Goal: Use online tool/utility

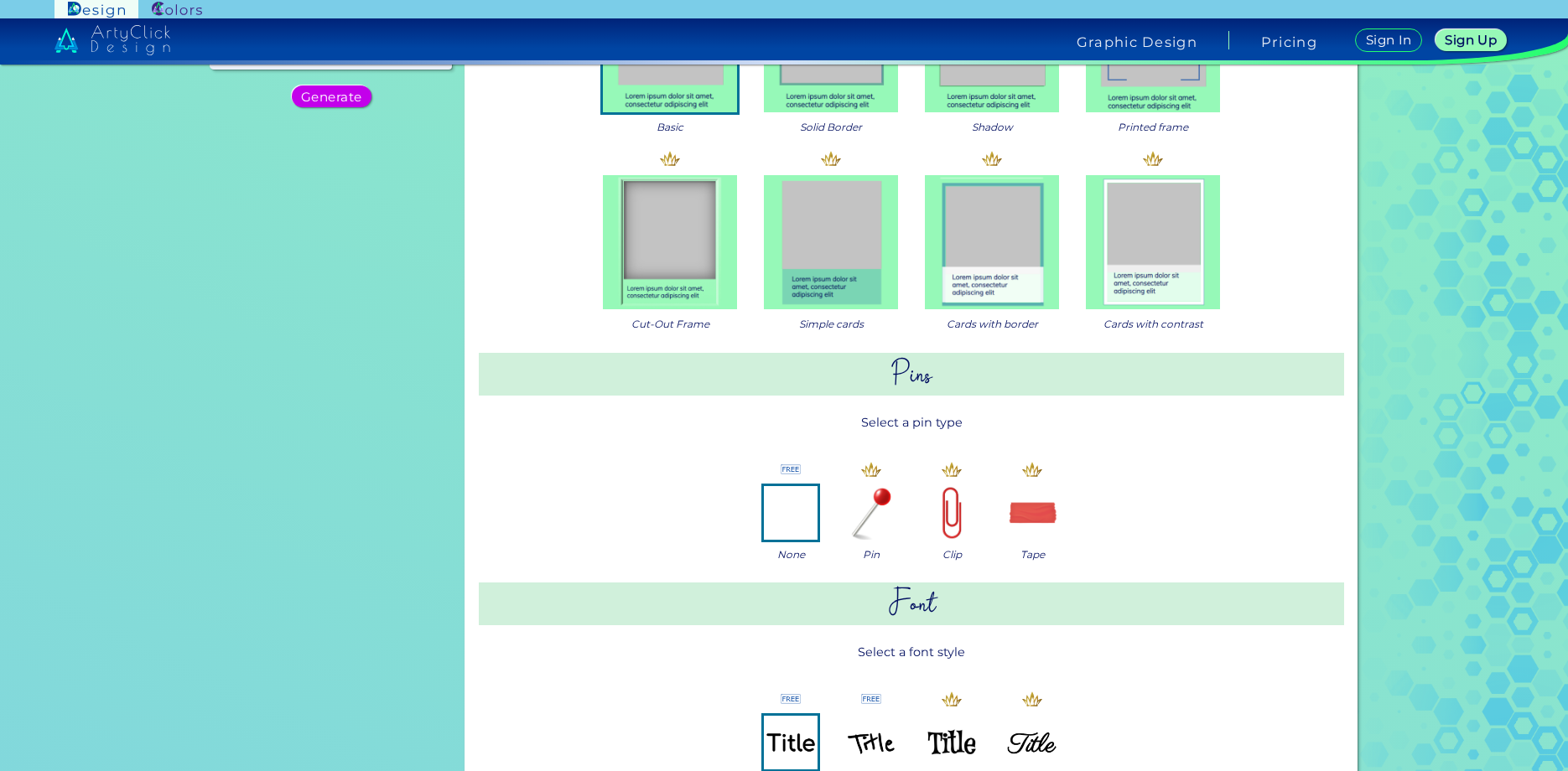
scroll to position [419, 0]
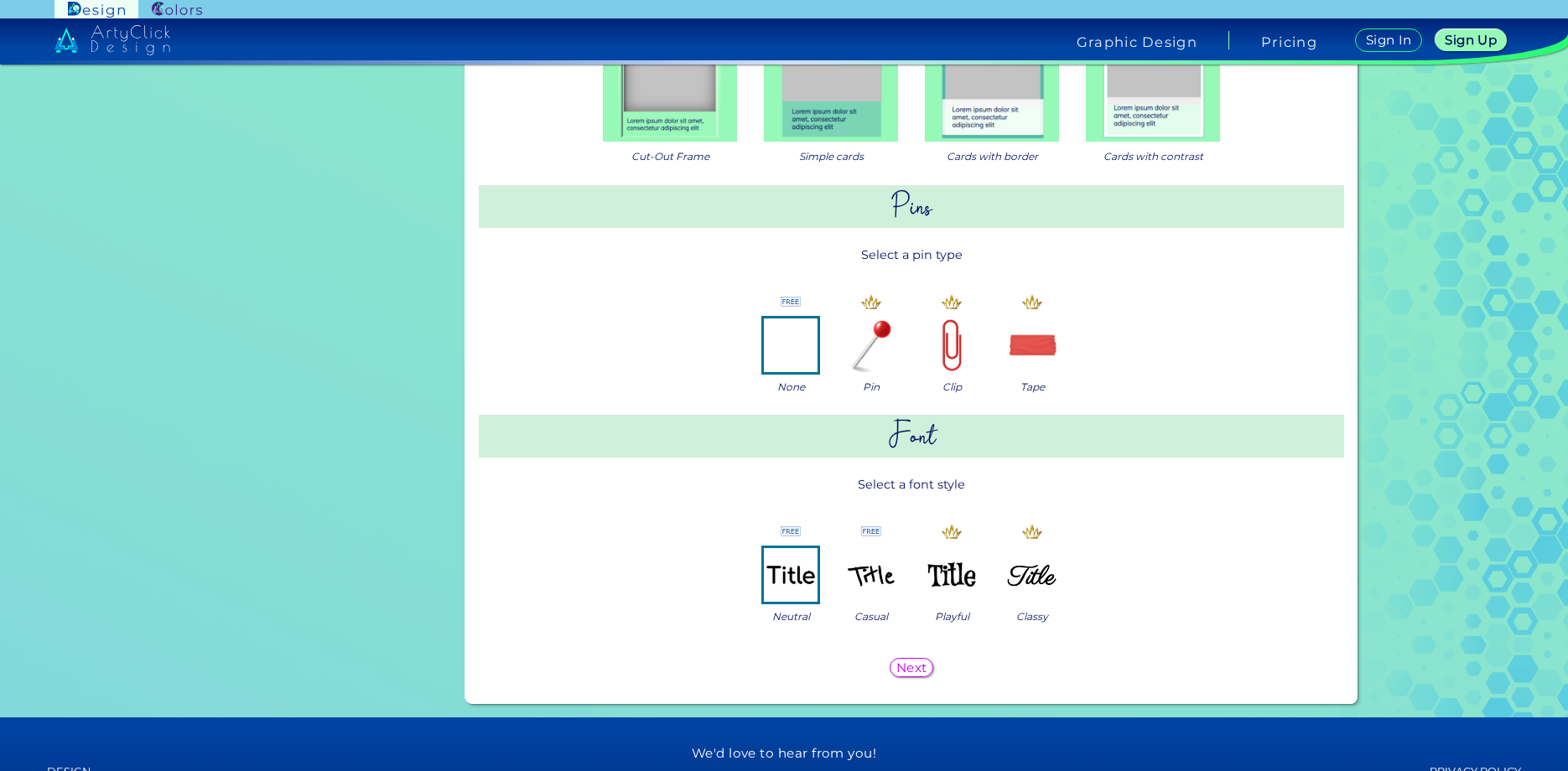
click at [856, 350] on img at bounding box center [871, 345] width 53 height 53
click at [856, 573] on img at bounding box center [871, 575] width 53 height 53
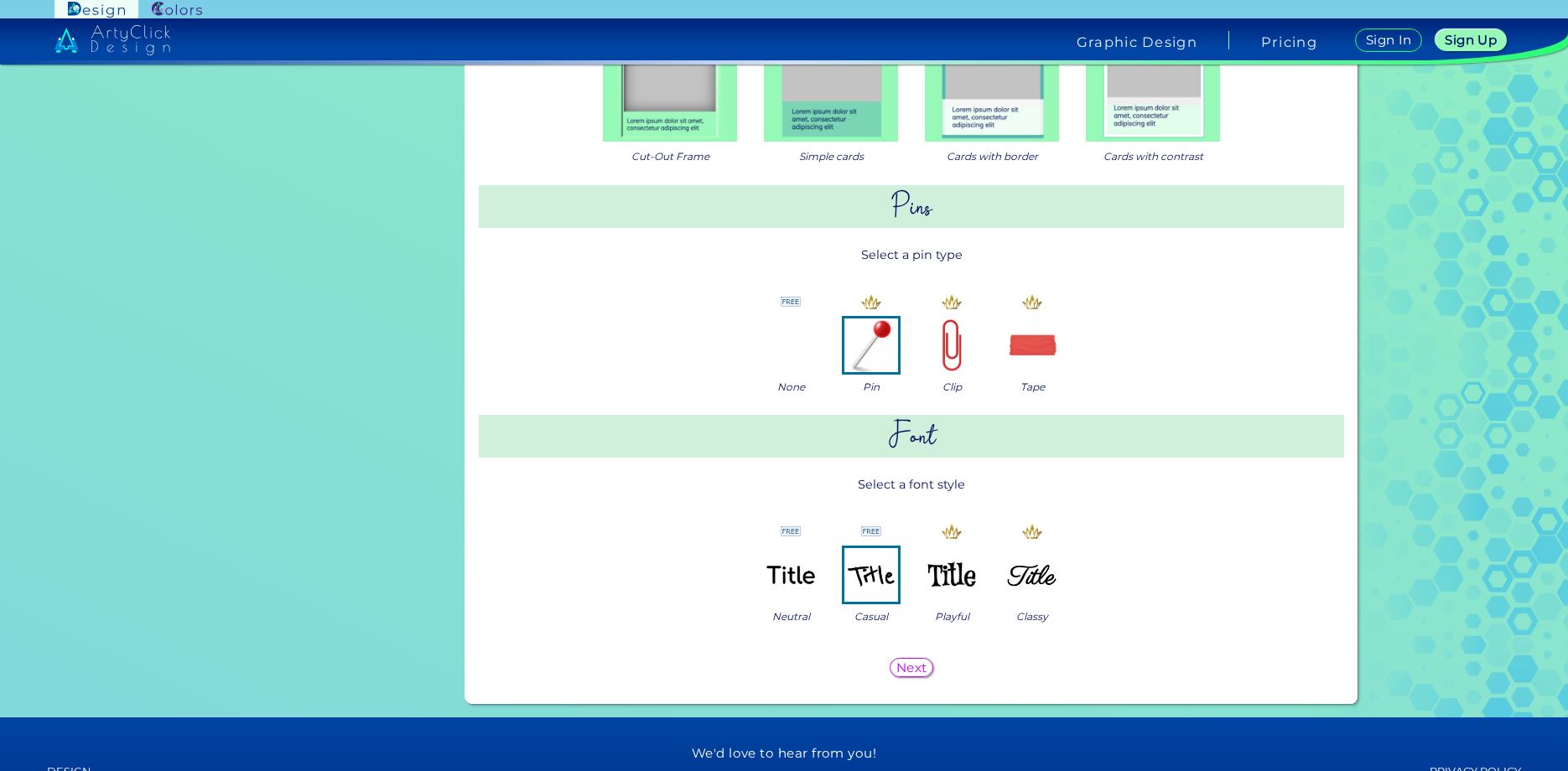
click at [909, 663] on h5 "Next" at bounding box center [912, 668] width 31 height 13
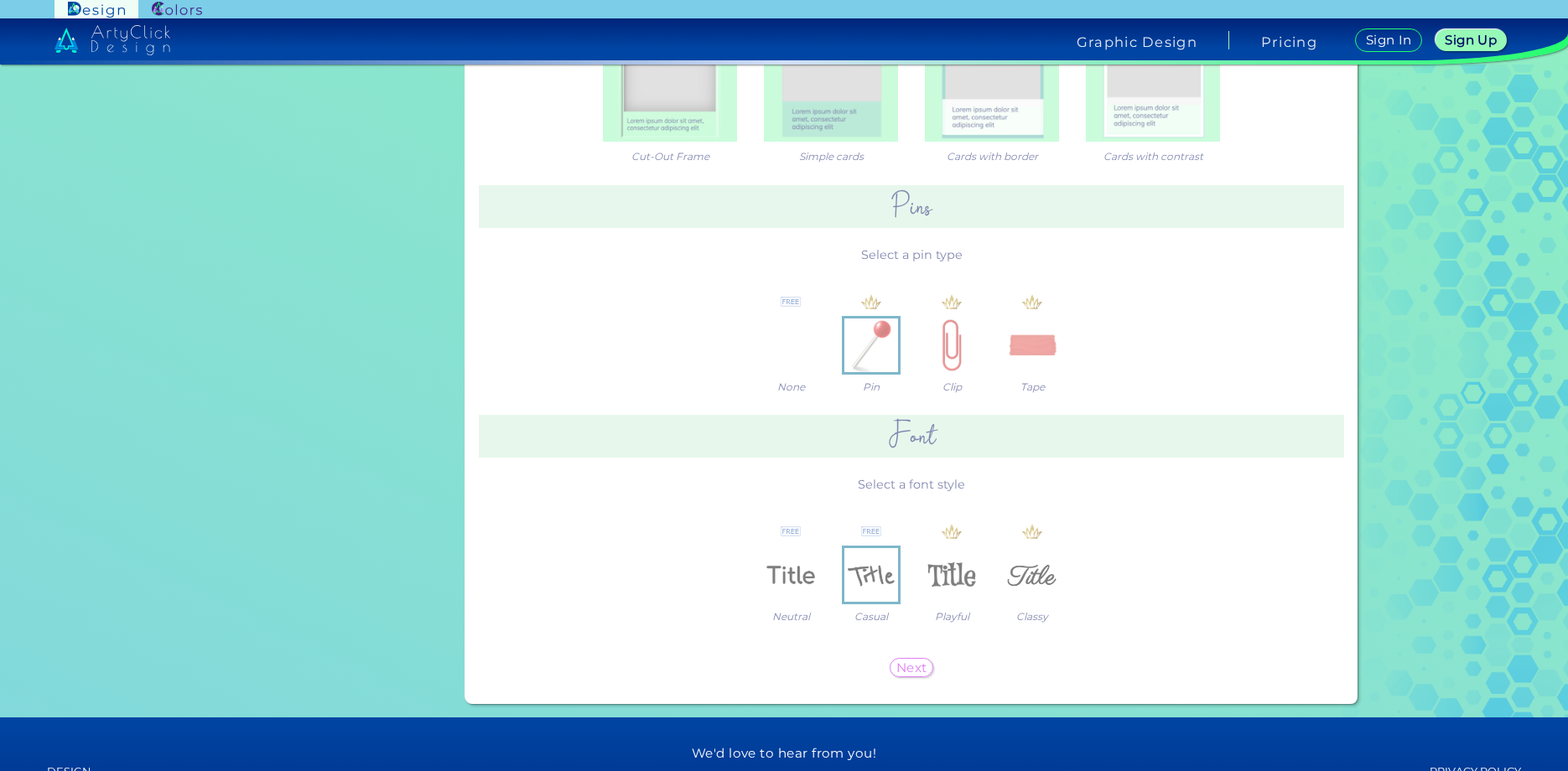
scroll to position [0, 0]
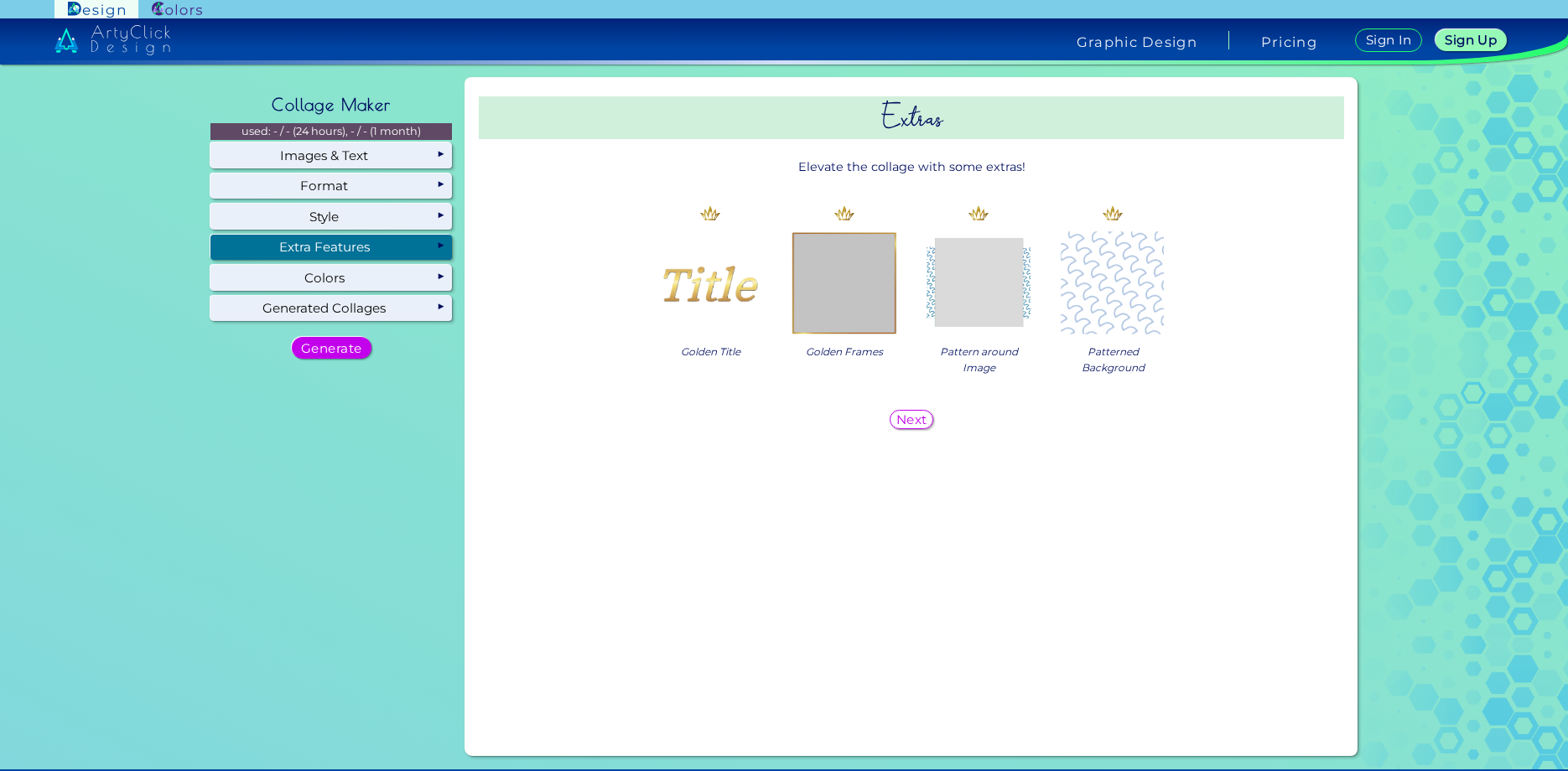
click at [906, 425] on h5 "Next" at bounding box center [912, 420] width 31 height 13
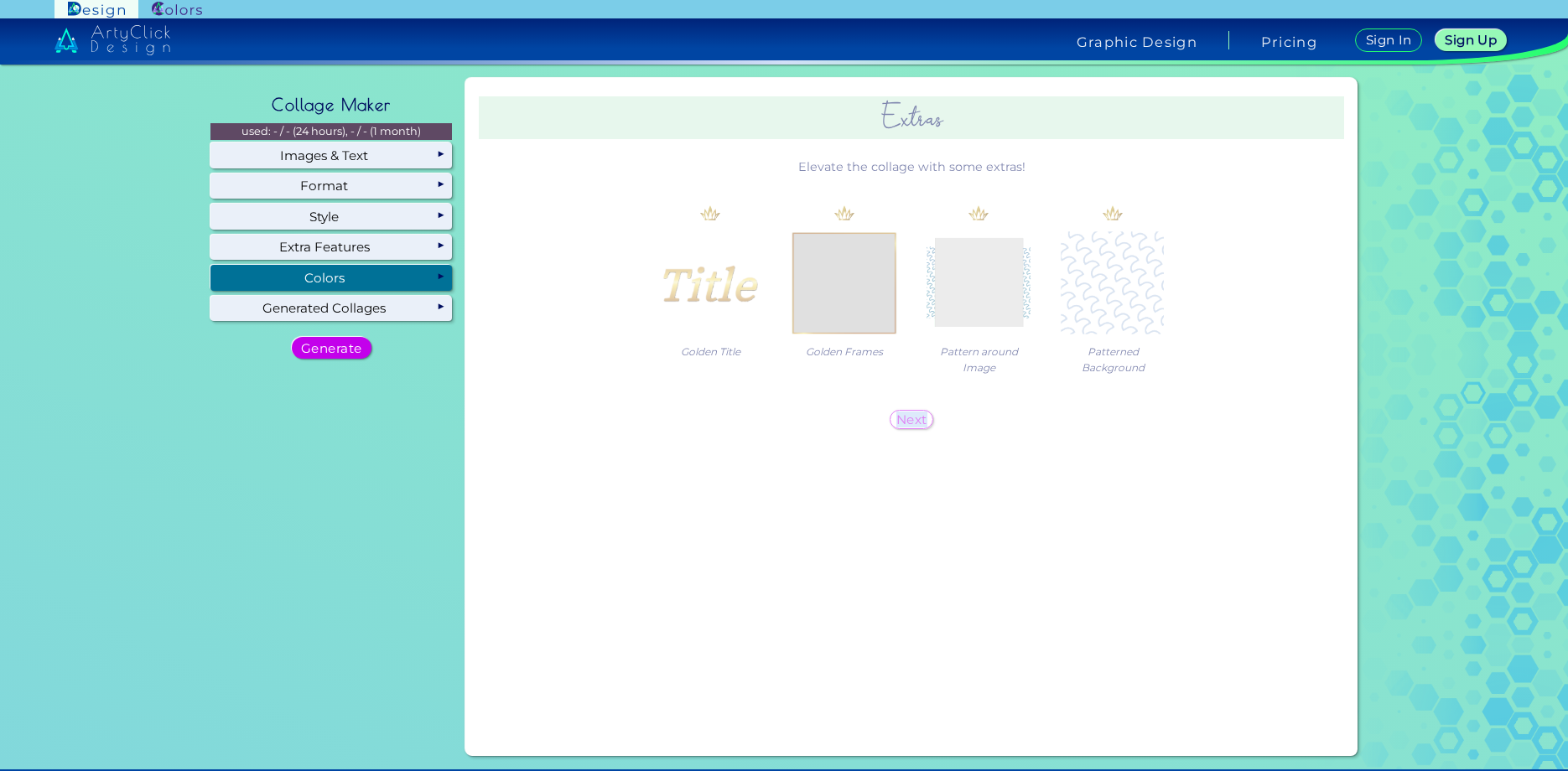
click at [906, 425] on h5 "Next" at bounding box center [912, 420] width 31 height 13
click at [0, 0] on div "Background Color Select a background color Smart Selection Custom #ffffff" at bounding box center [0, 0] width 0 height 0
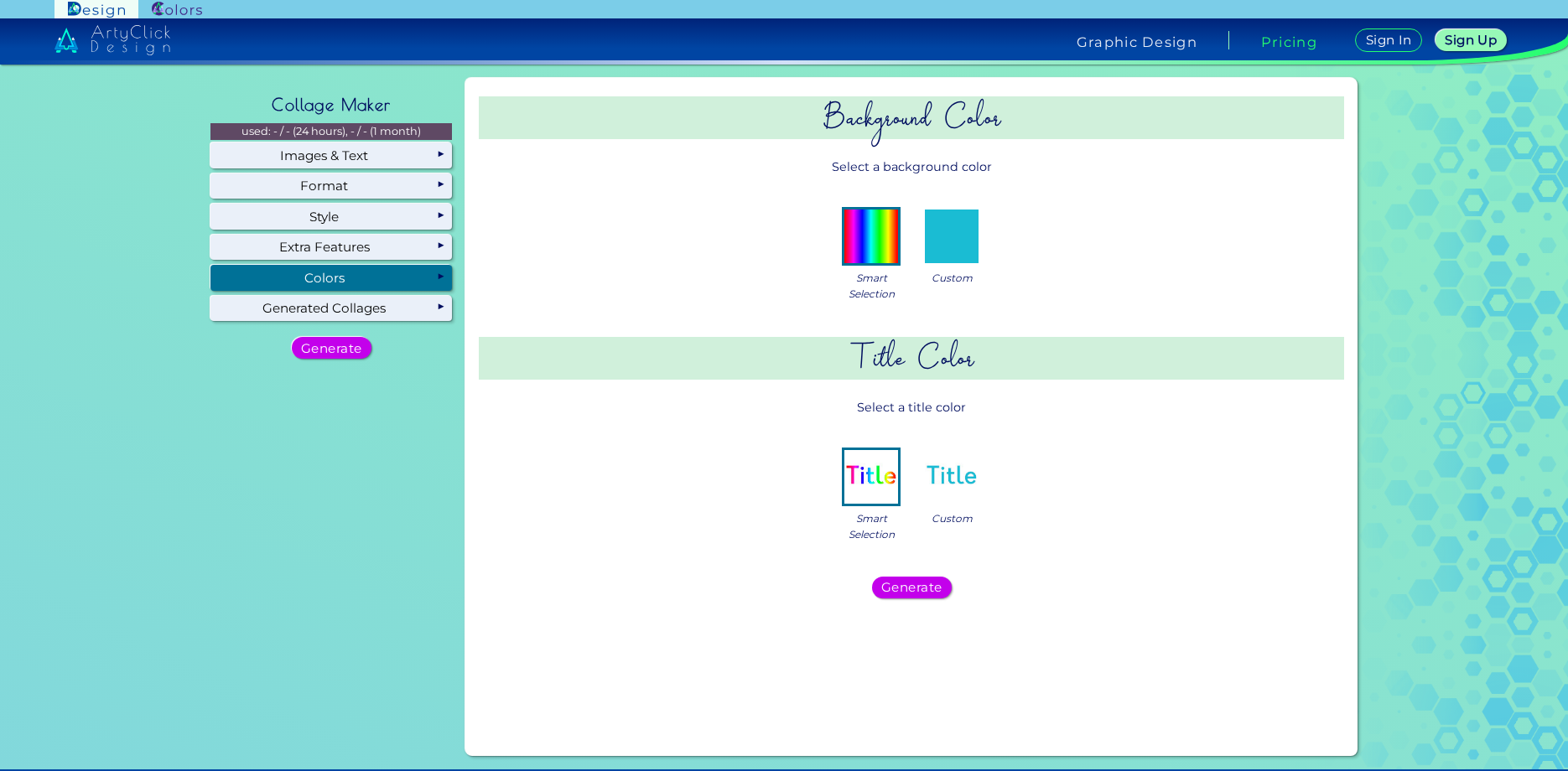
click at [959, 248] on img at bounding box center [951, 236] width 53 height 53
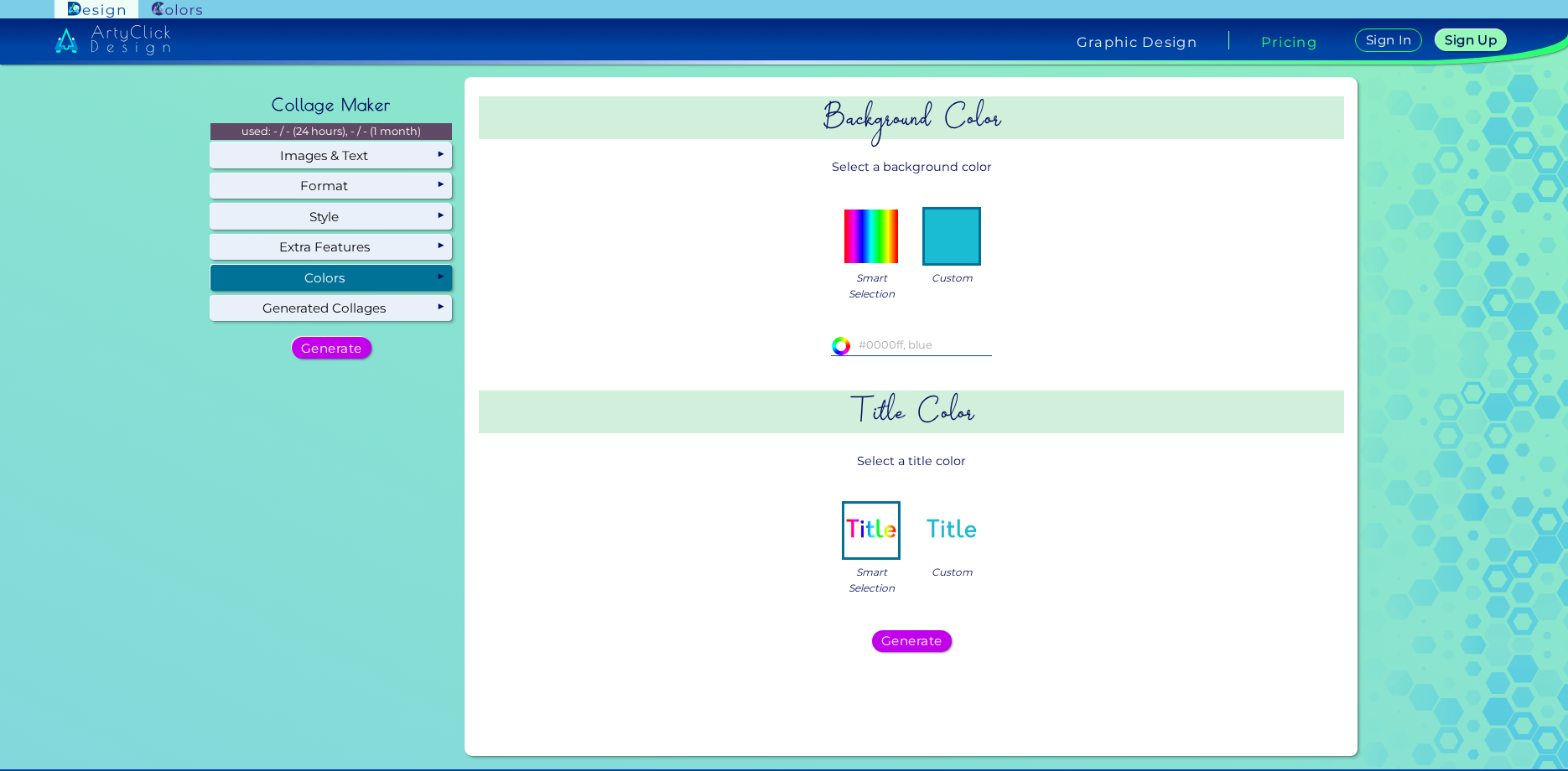
click at [874, 346] on input at bounding box center [912, 345] width 161 height 18
click at [913, 347] on input at bounding box center [912, 345] width 161 height 18
type input "#670e10"
click at [913, 647] on h5 "Generate" at bounding box center [912, 641] width 62 height 13
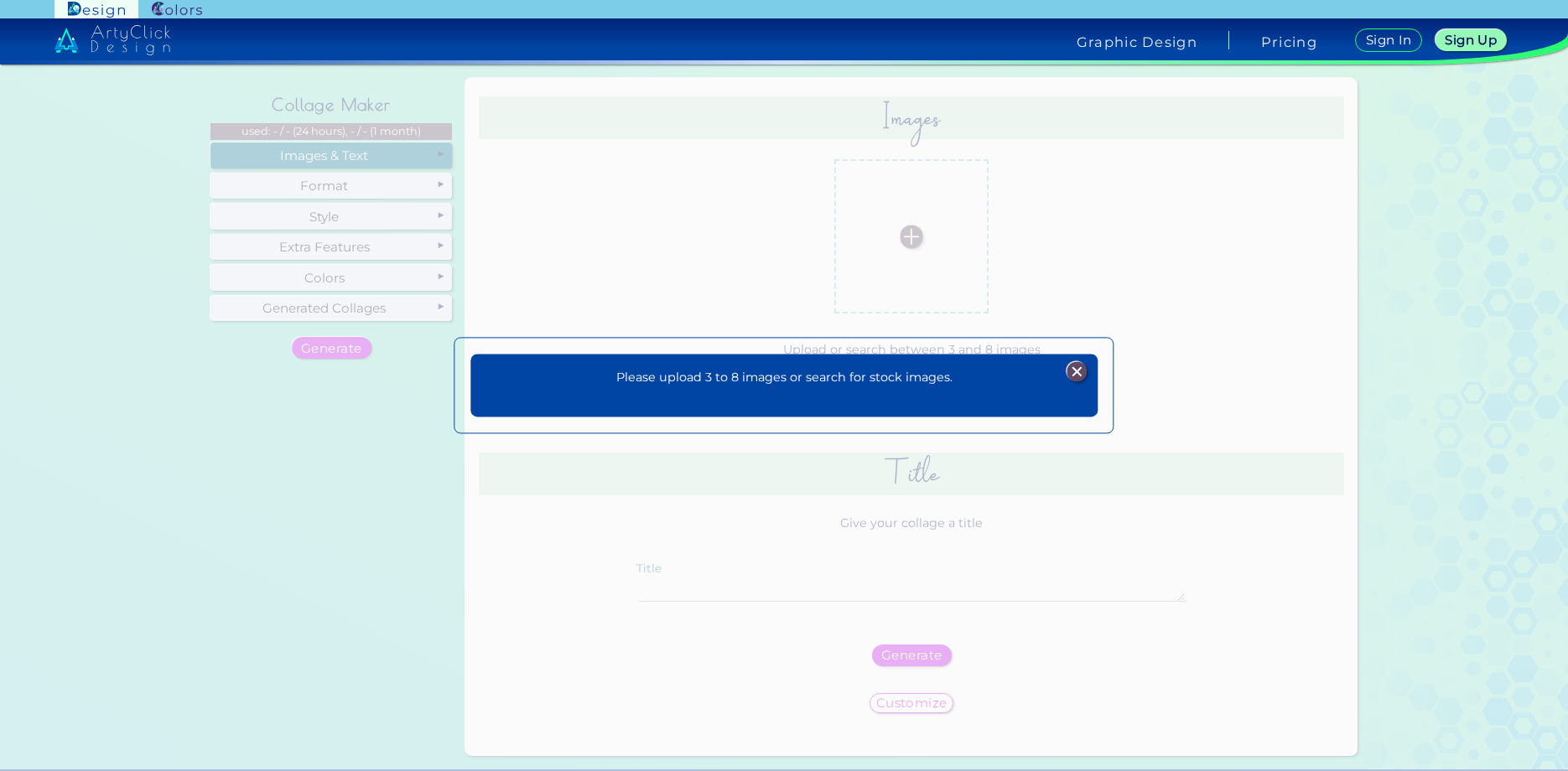
click at [1071, 370] on img at bounding box center [1076, 371] width 20 height 20
